Goal: Task Accomplishment & Management: Manage account settings

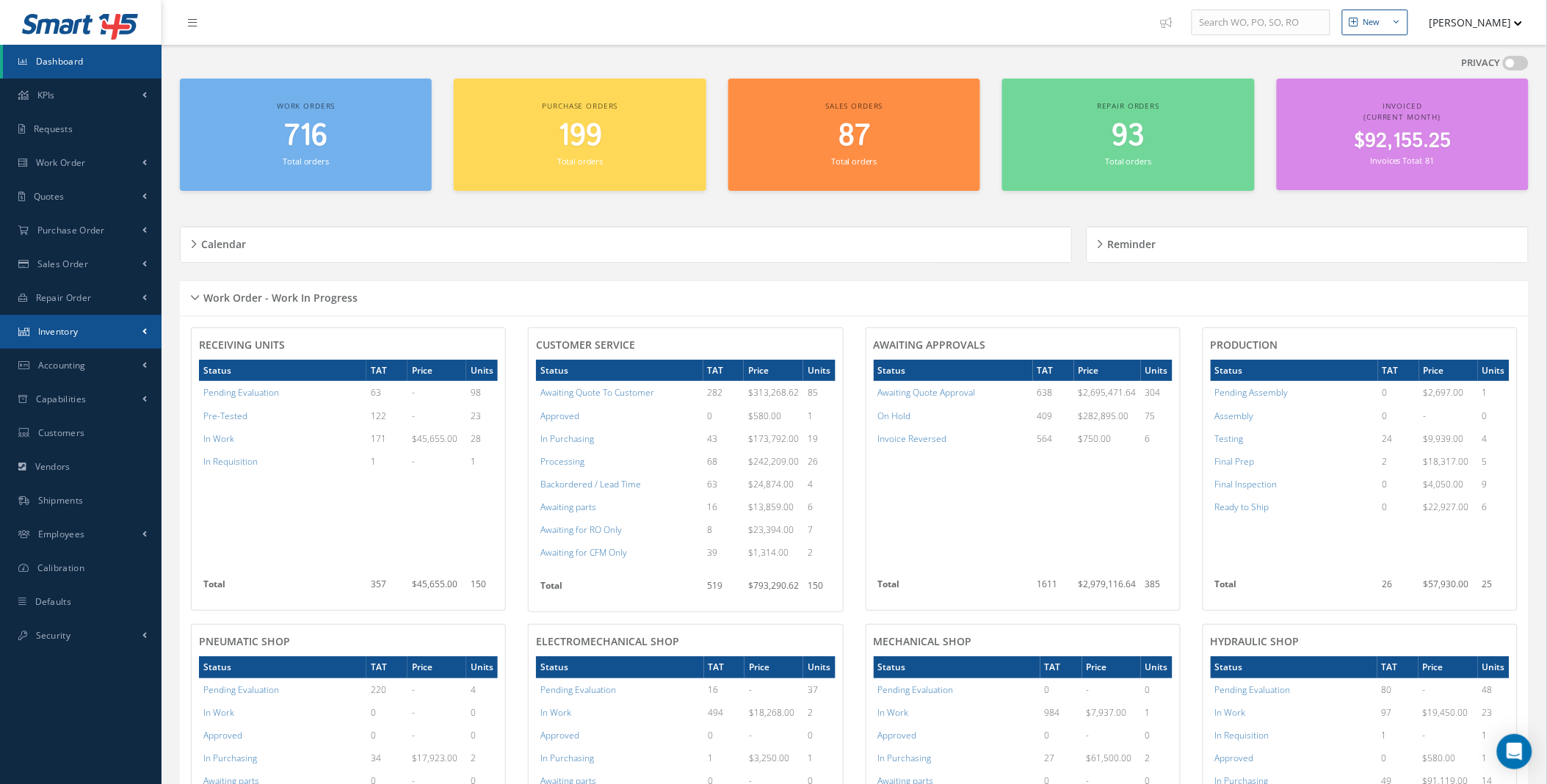
click at [134, 326] on link "Inventory" at bounding box center [80, 331] width 162 height 34
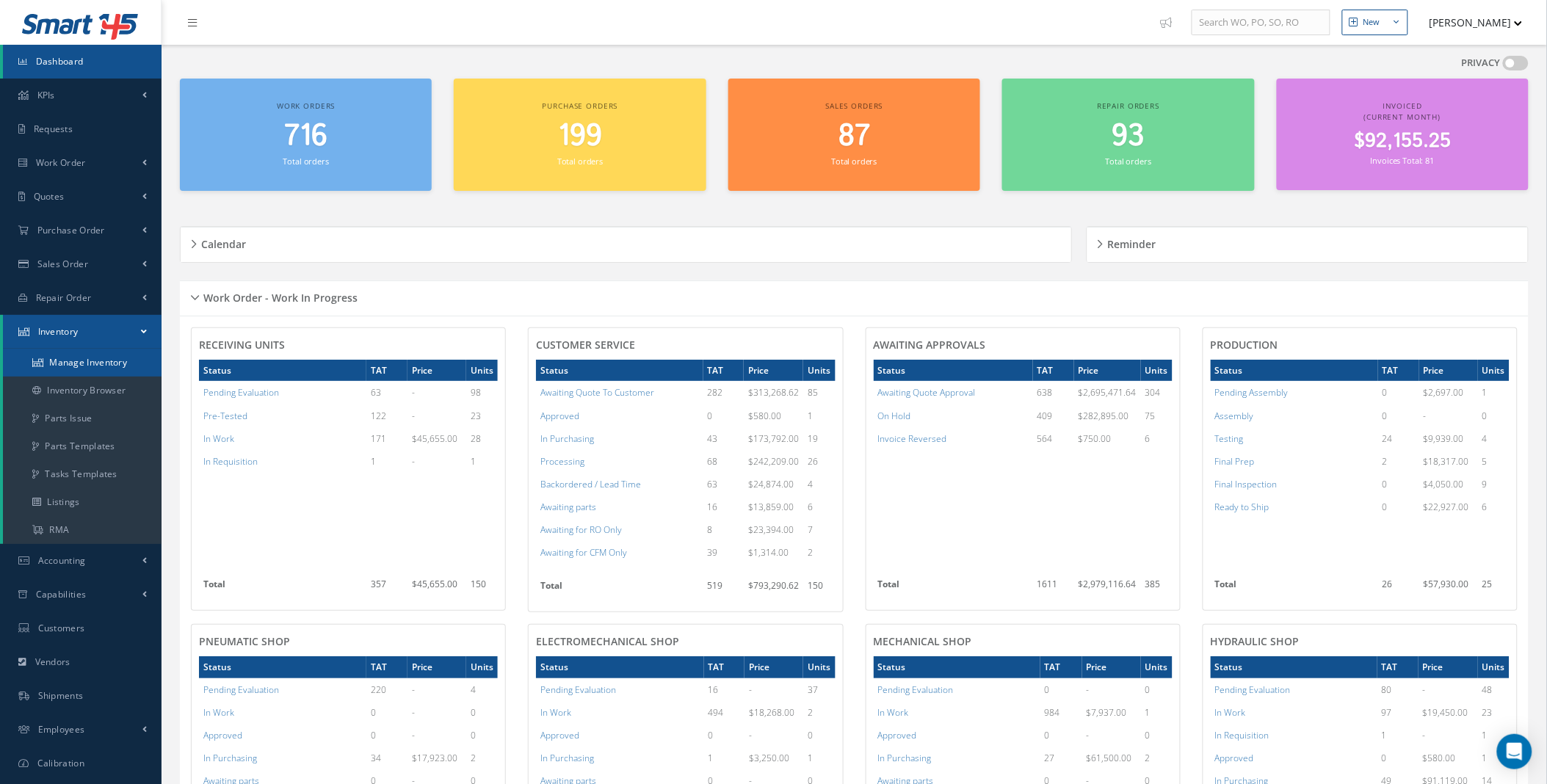
click at [87, 356] on link "Manage Inventory" at bounding box center [82, 362] width 159 height 28
click at [140, 166] on link "Work Order" at bounding box center [80, 162] width 162 height 34
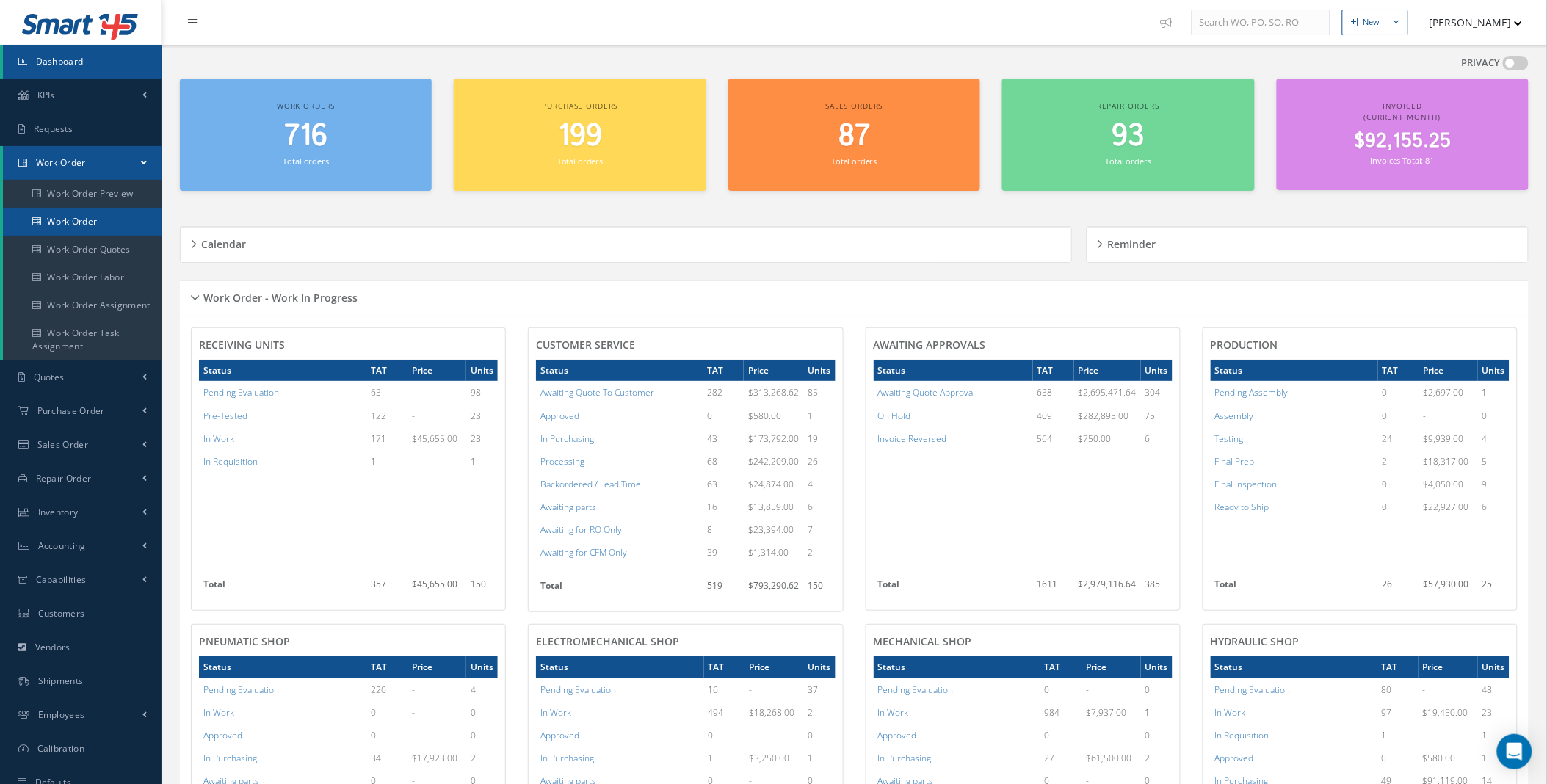
click at [93, 228] on link "Work Order" at bounding box center [82, 222] width 159 height 28
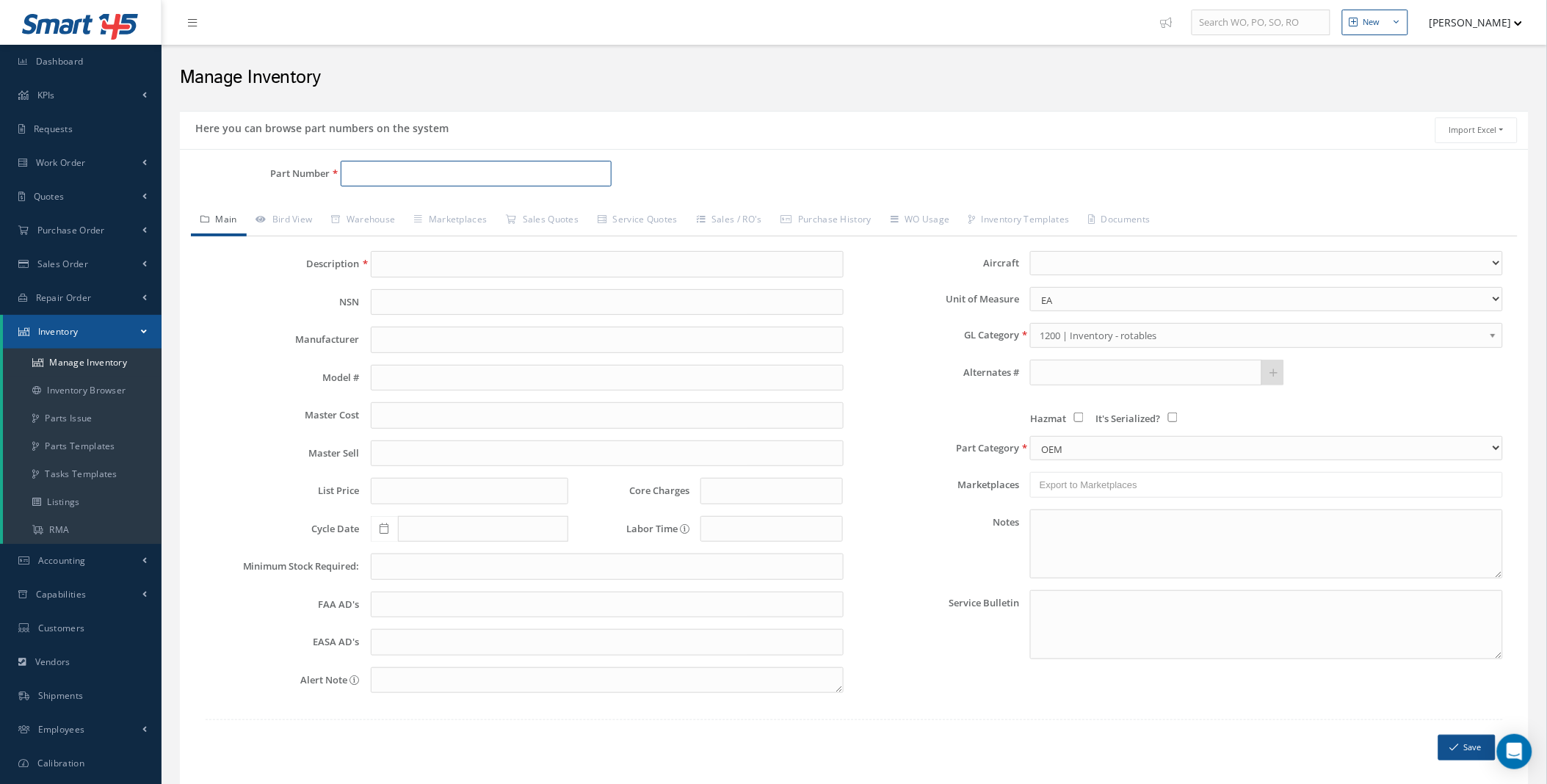
click at [413, 162] on input "Part Number" at bounding box center [476, 174] width 271 height 27
paste input "270T0002-39"
type input "270T0002-39"
click at [427, 208] on span "270T0002-39" at bounding box center [412, 212] width 132 height 16
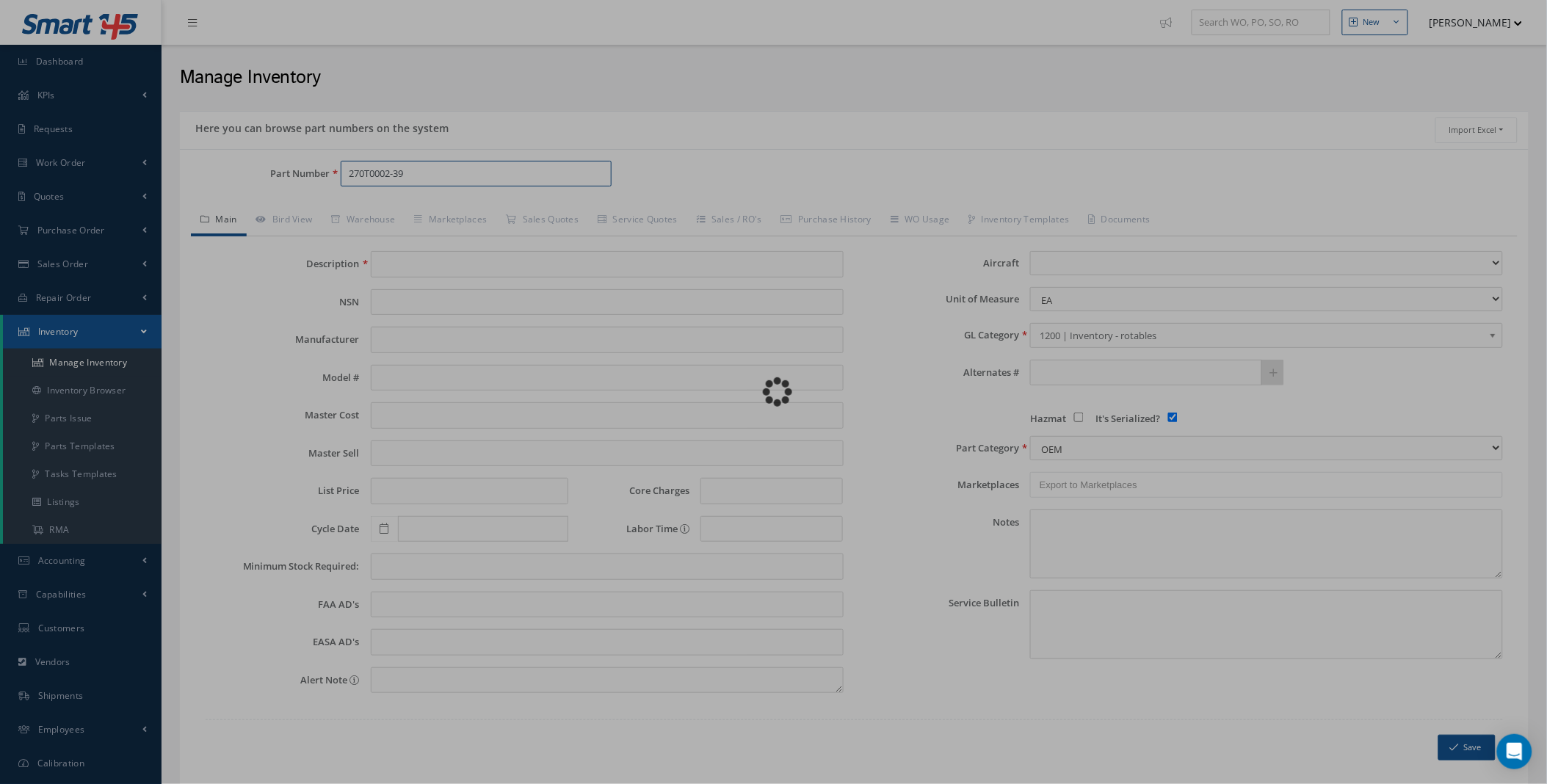
type input "BALL"
type input "0.00"
select select
checkbox input "true"
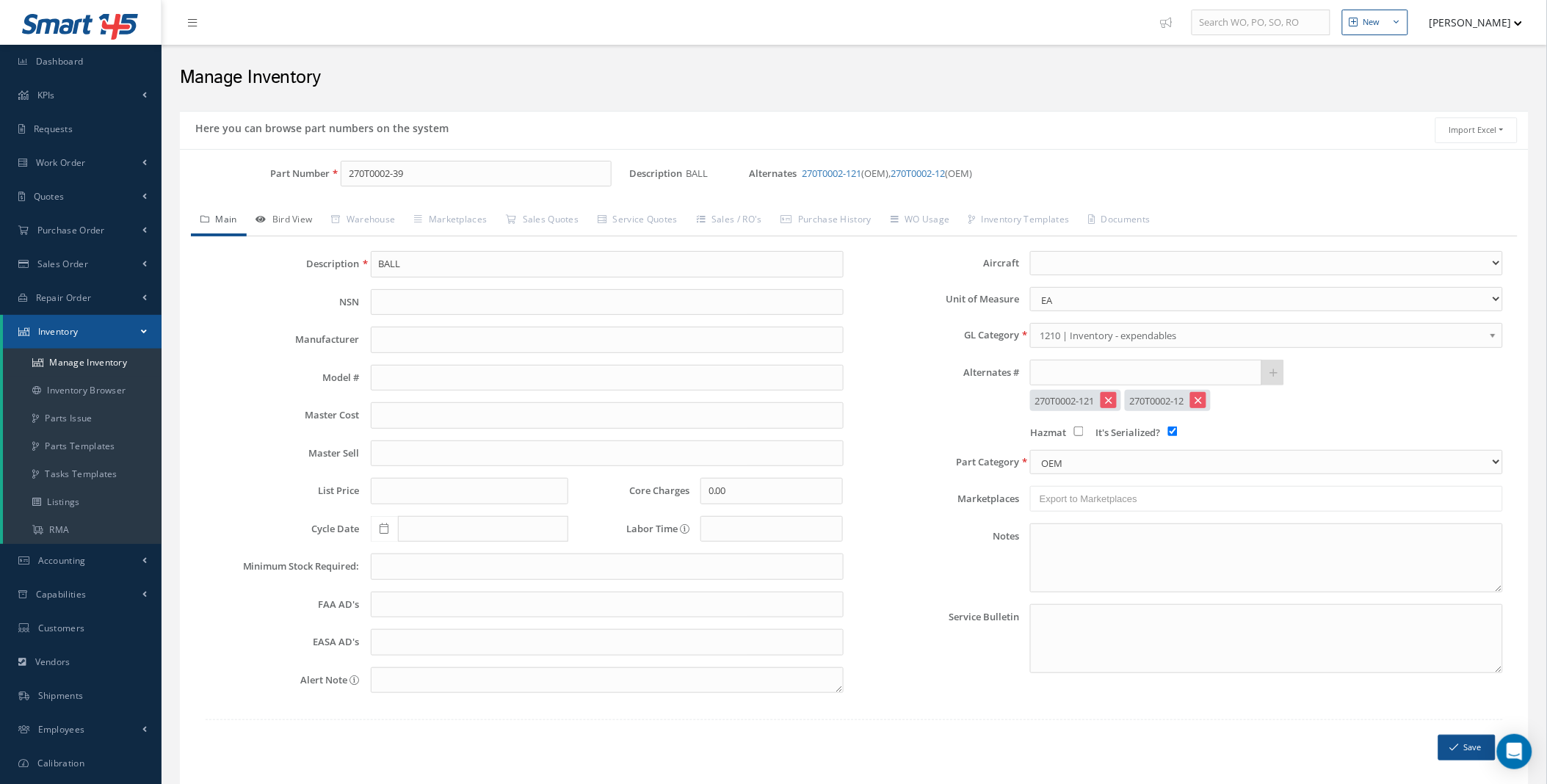
click at [298, 216] on link "Bird View" at bounding box center [284, 220] width 76 height 30
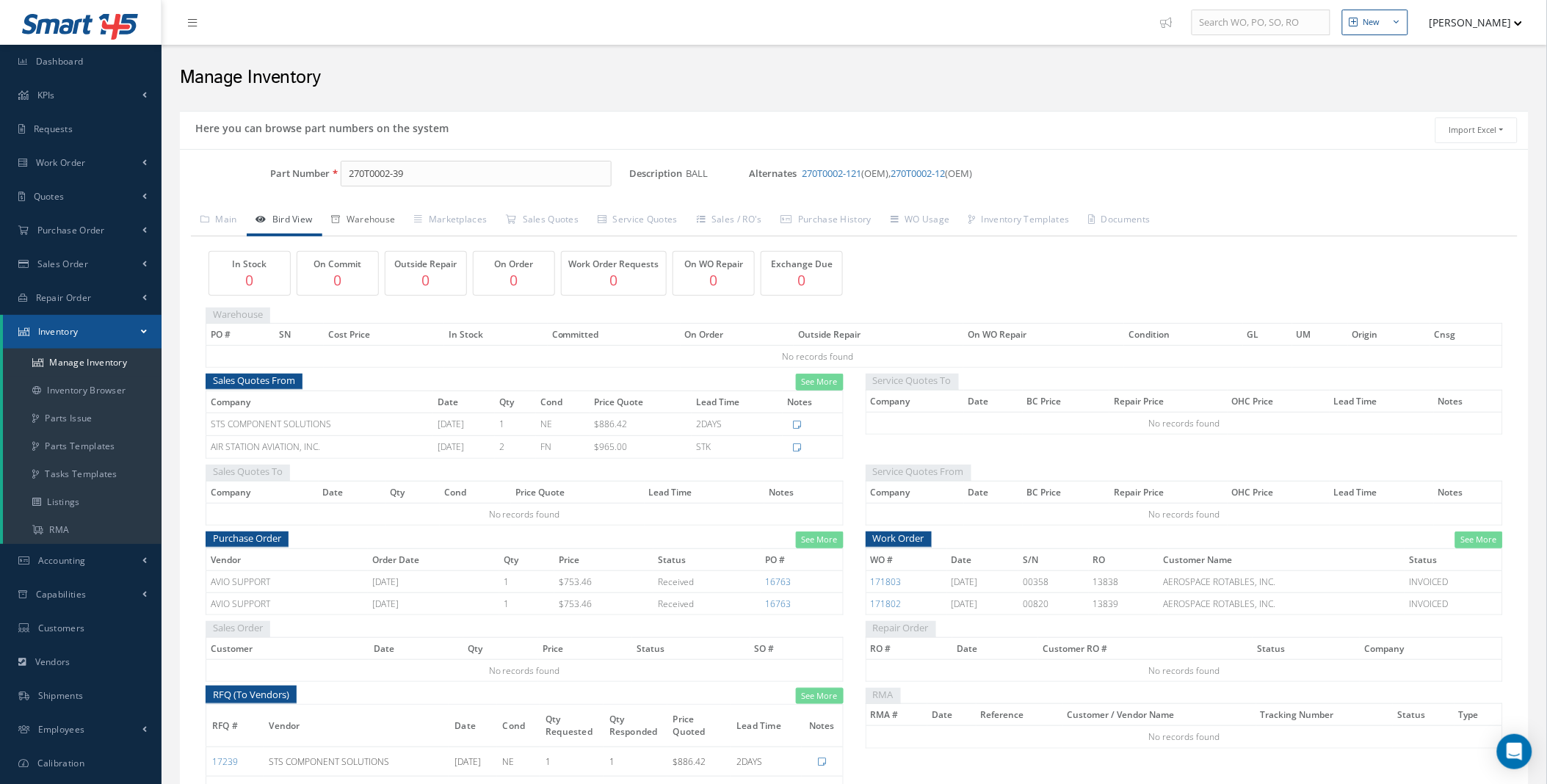
click at [384, 218] on link "Warehouse" at bounding box center [364, 220] width 83 height 30
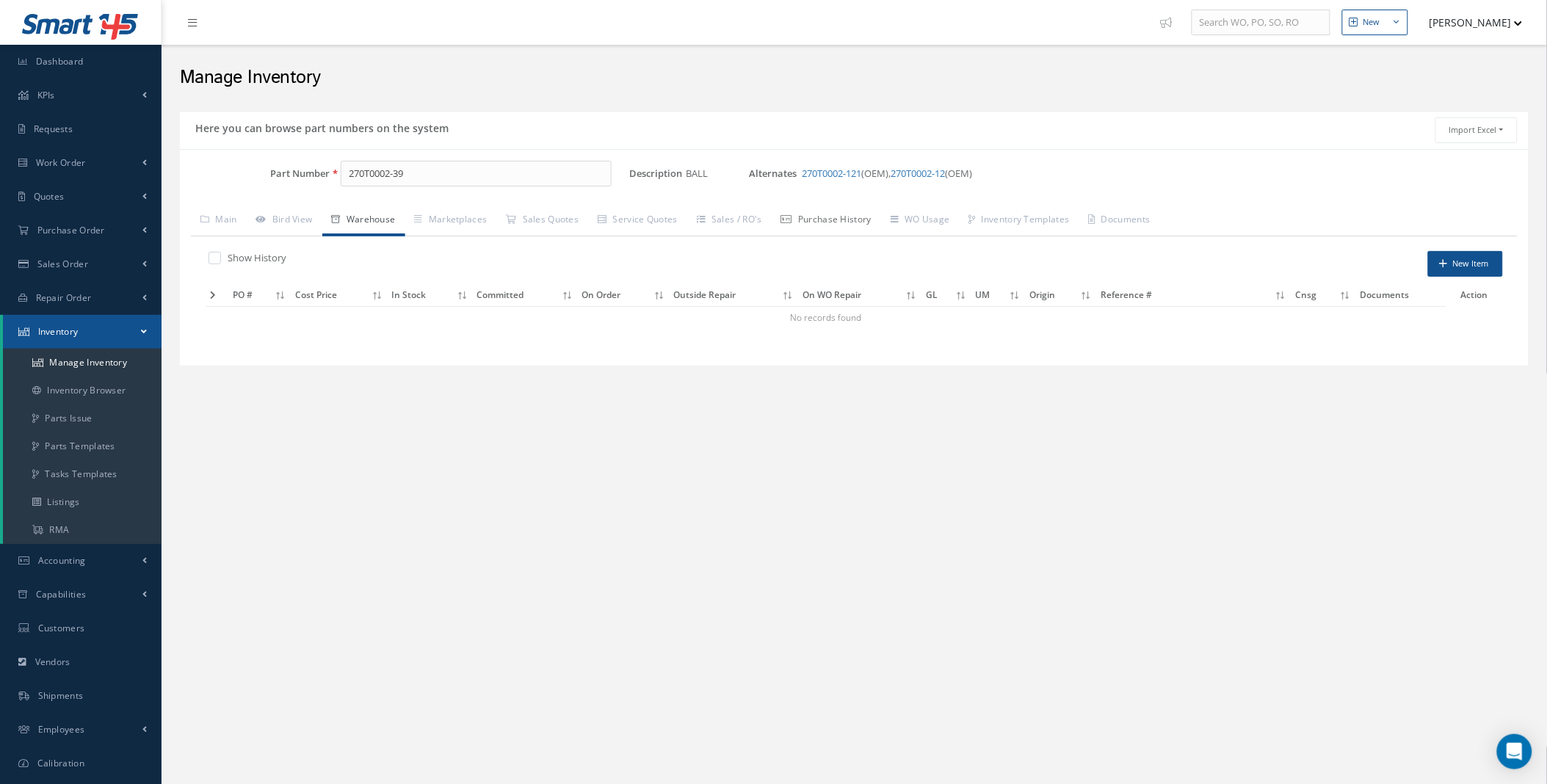
click at [881, 223] on link "Purchase History" at bounding box center [827, 220] width 109 height 30
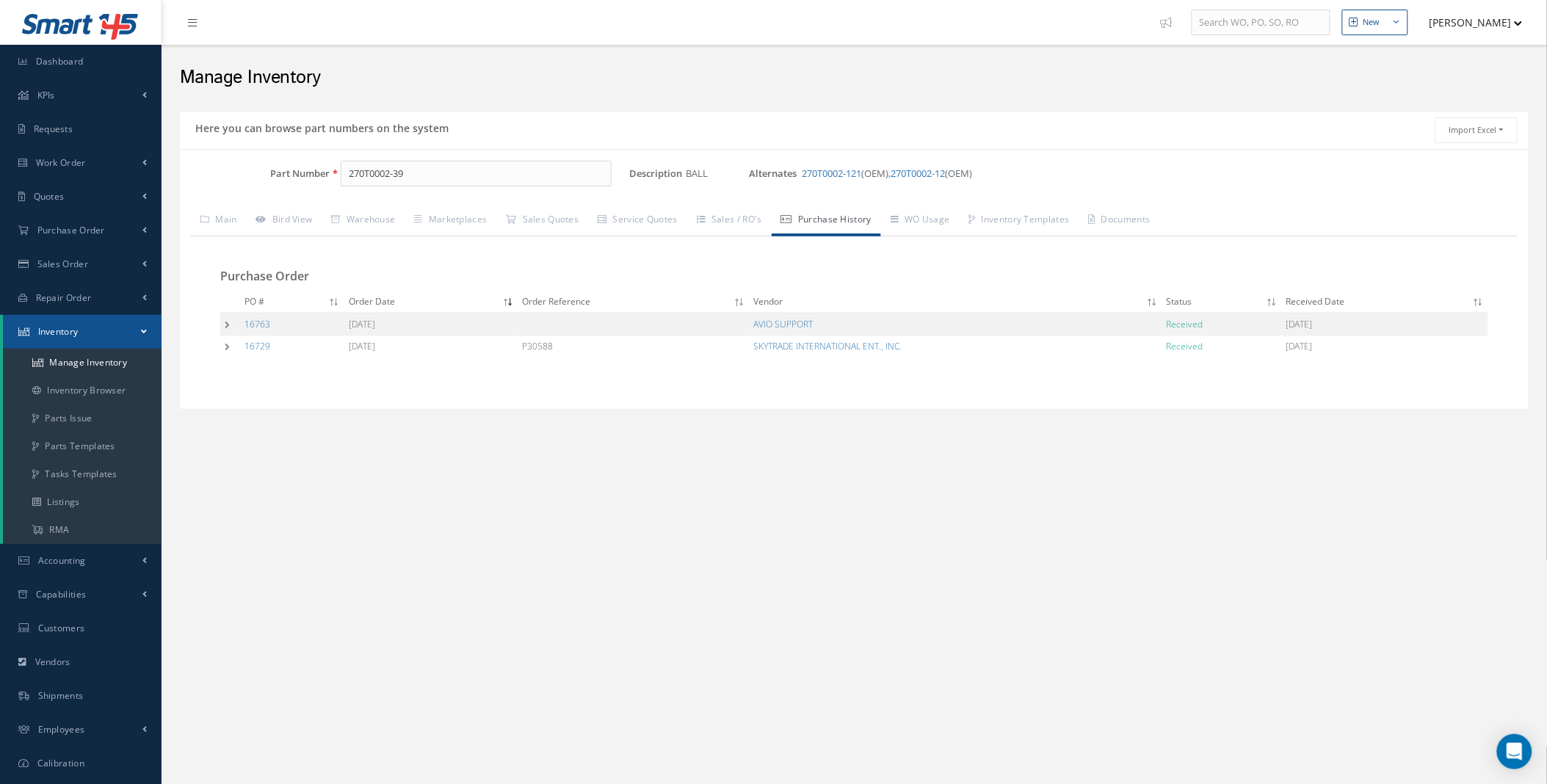
click at [220, 320] on td at bounding box center [230, 323] width 20 height 22
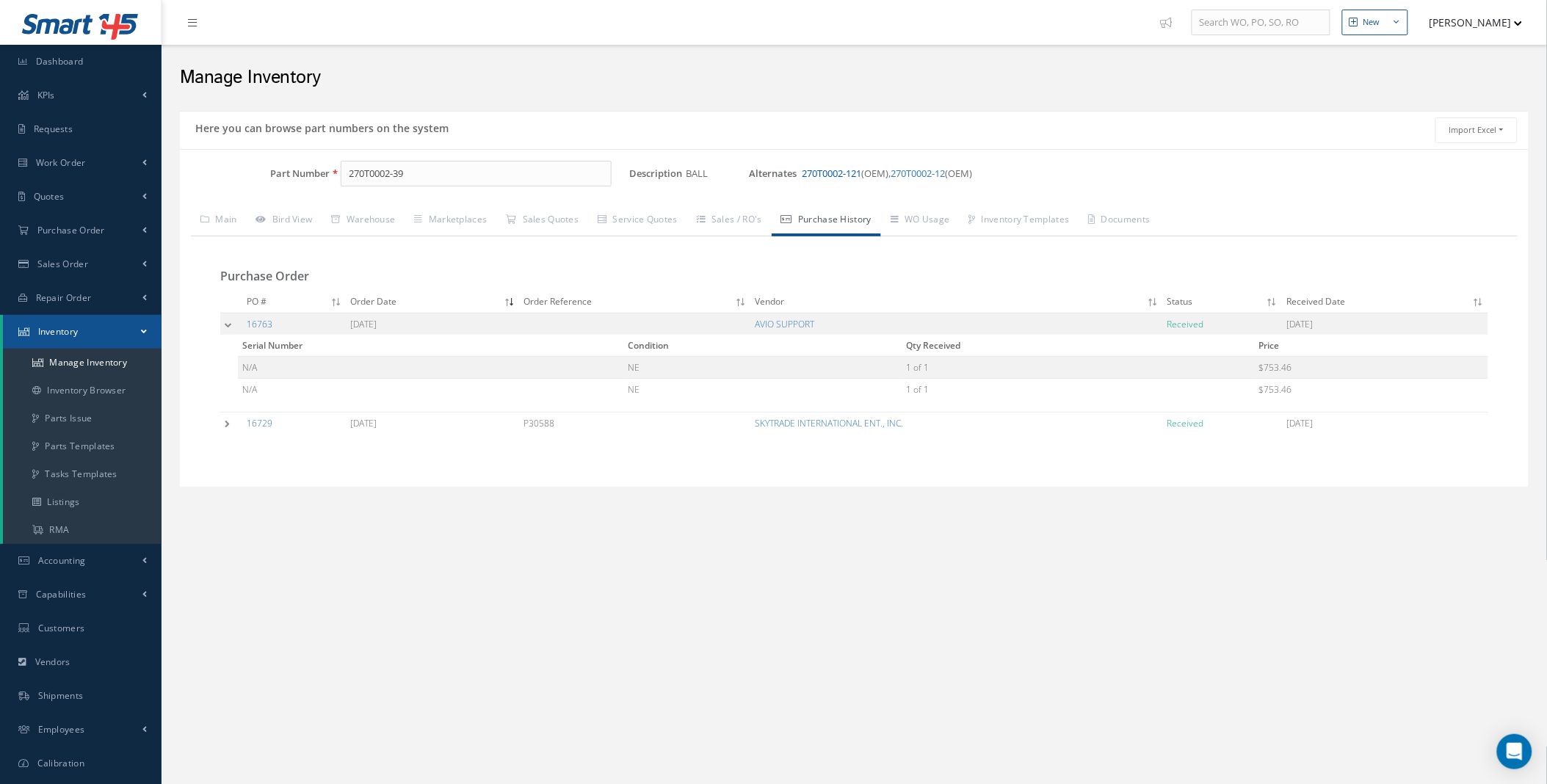
click at [827, 171] on link "270T0002-121" at bounding box center [831, 173] width 59 height 13
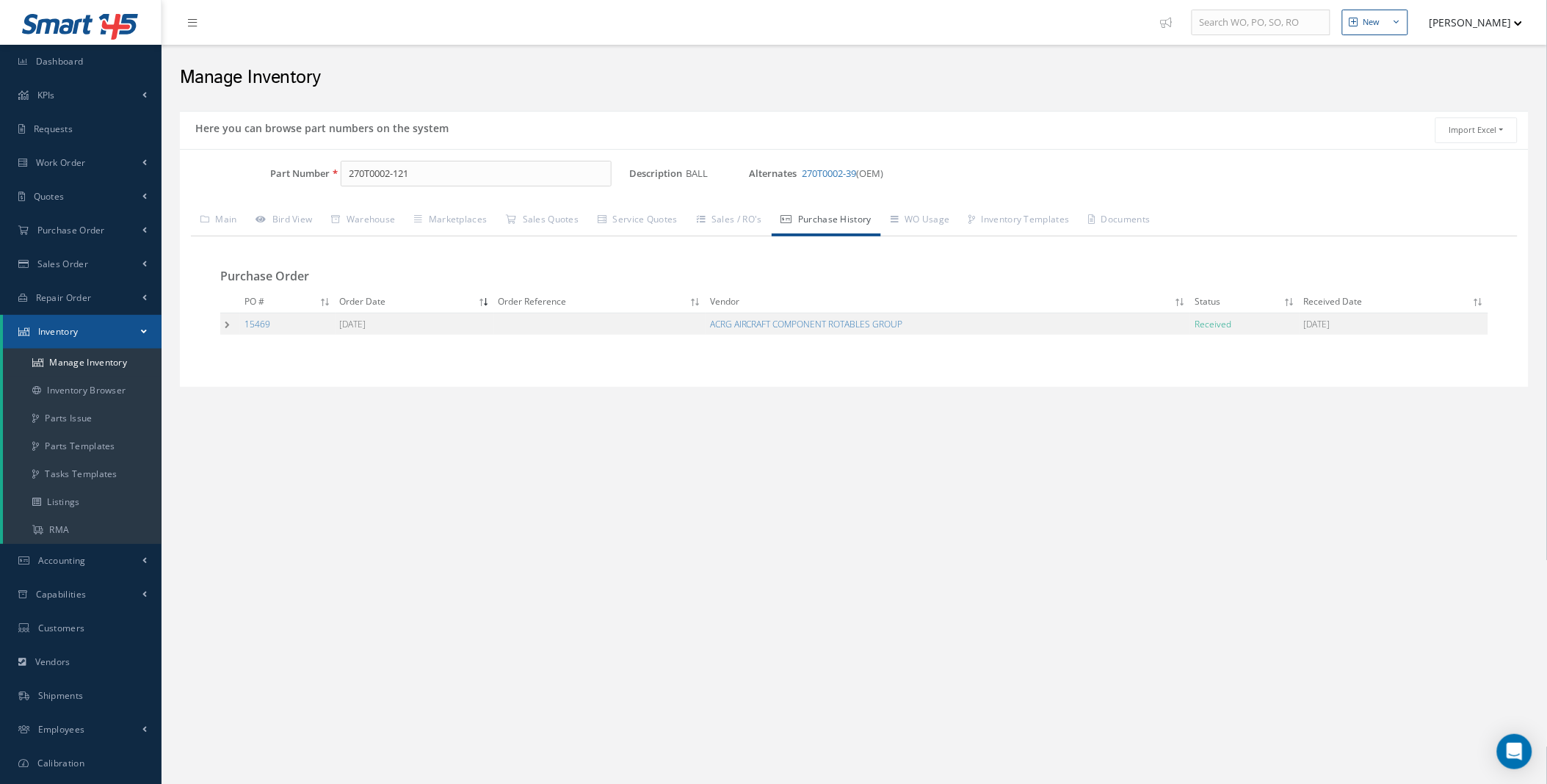
click at [229, 319] on td at bounding box center [230, 323] width 20 height 22
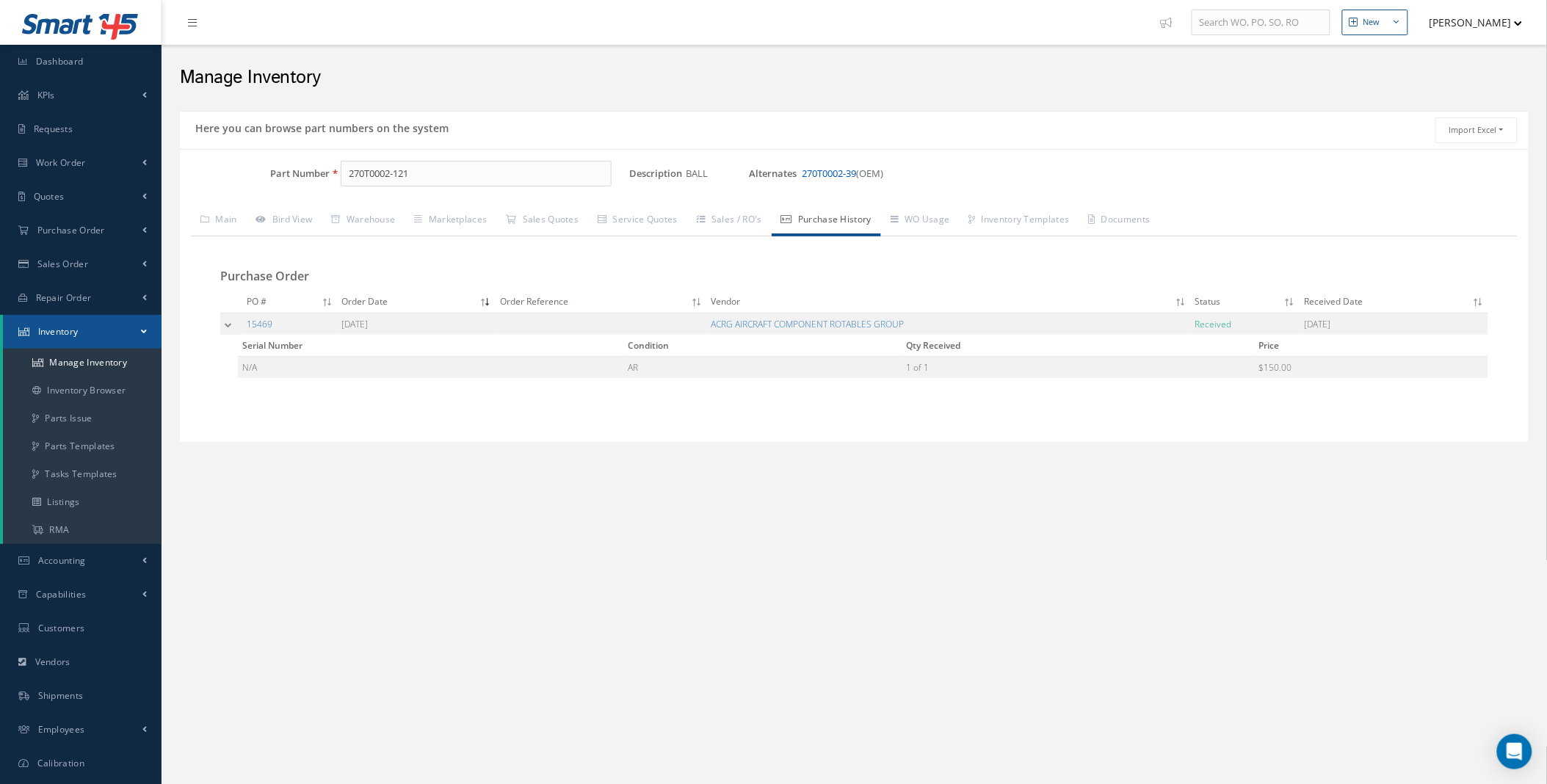
click at [849, 167] on link "270T0002-39" at bounding box center [829, 173] width 55 height 13
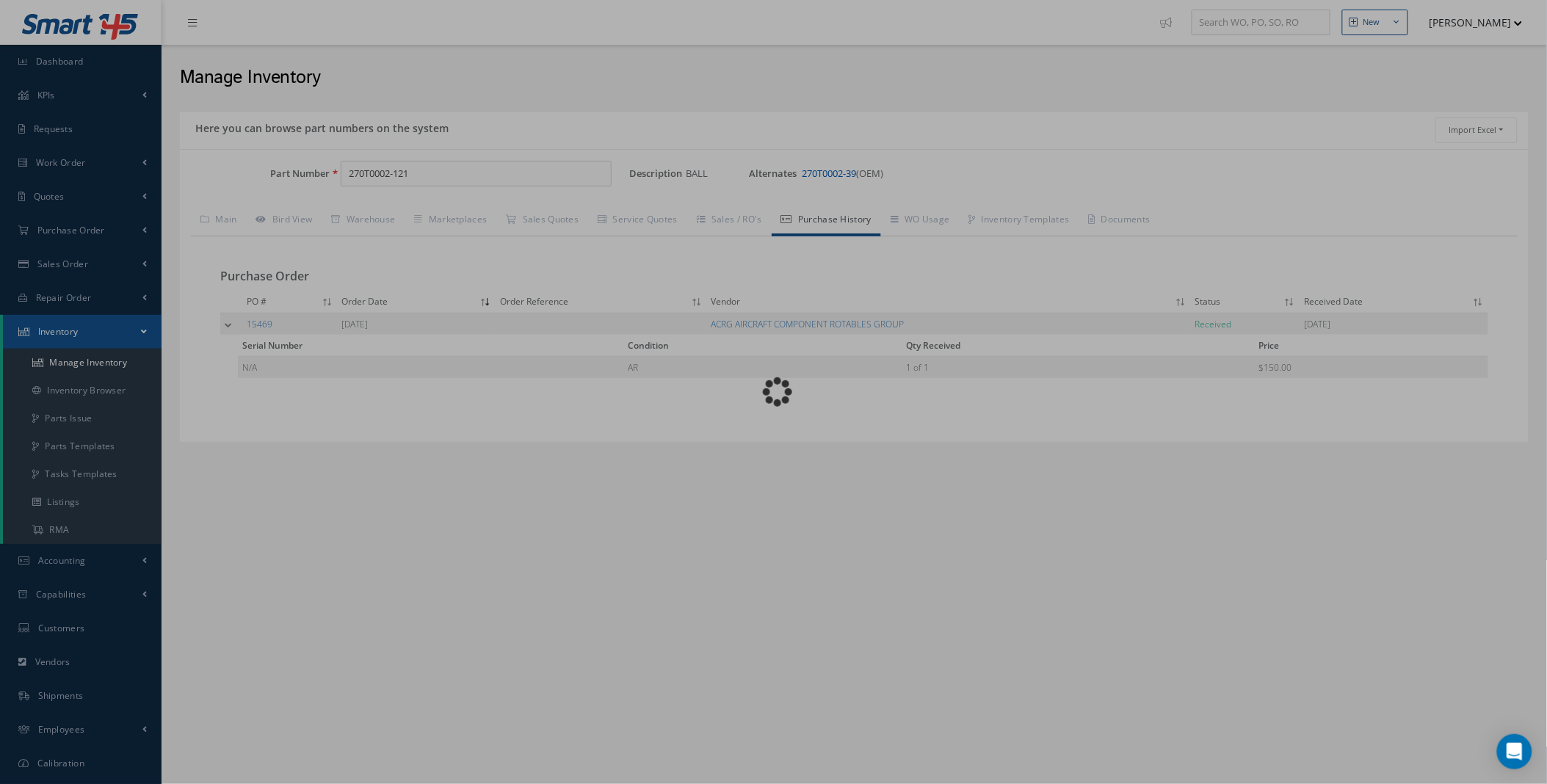
type input "270T0002-39"
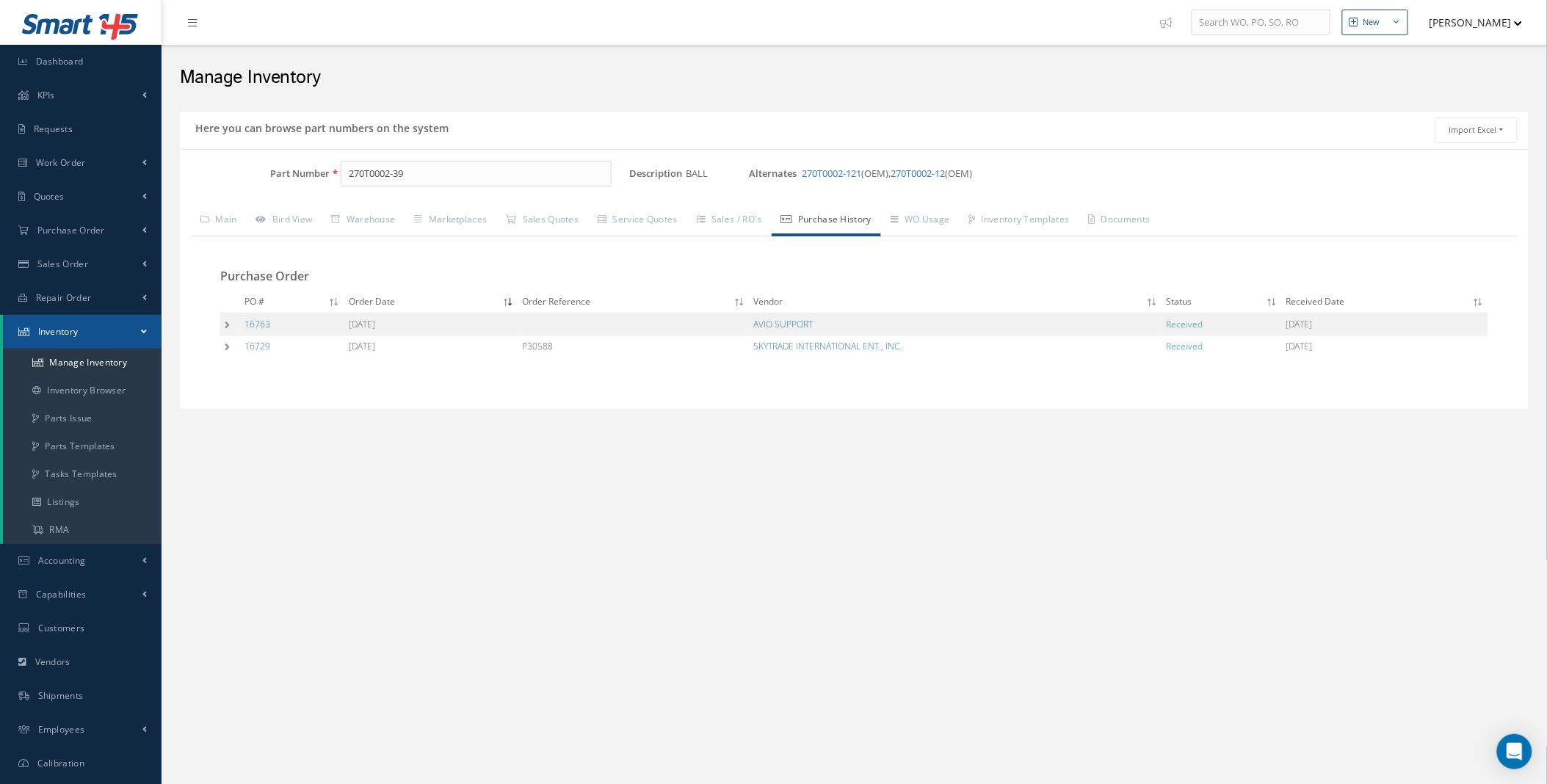
click at [230, 345] on td at bounding box center [230, 346] width 20 height 22
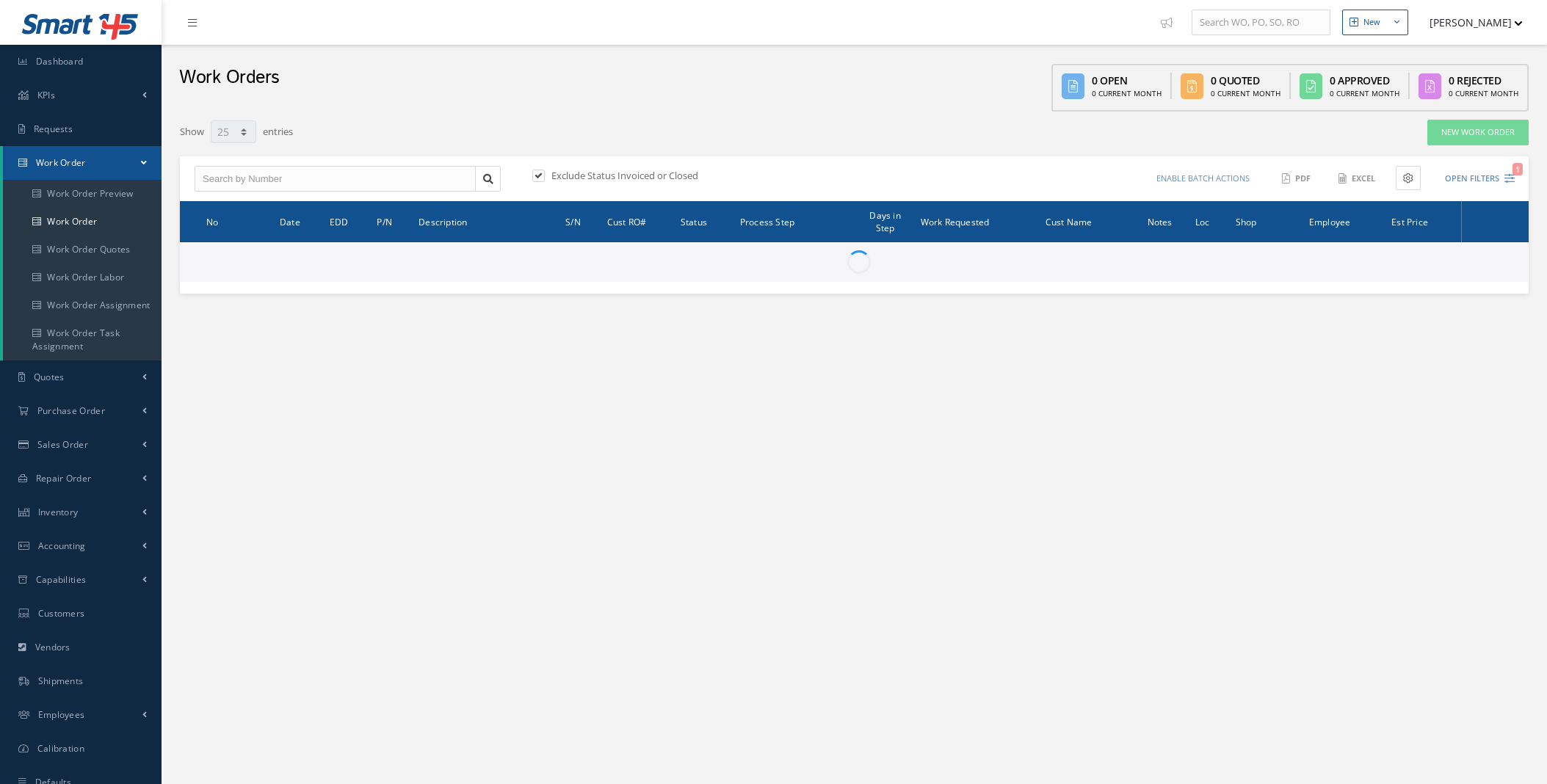
select select "25"
